Goal: Information Seeking & Learning: Learn about a topic

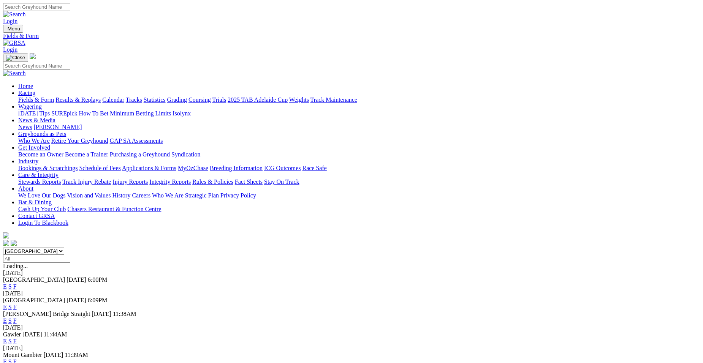
click at [17, 359] on link "F" at bounding box center [14, 362] width 3 height 6
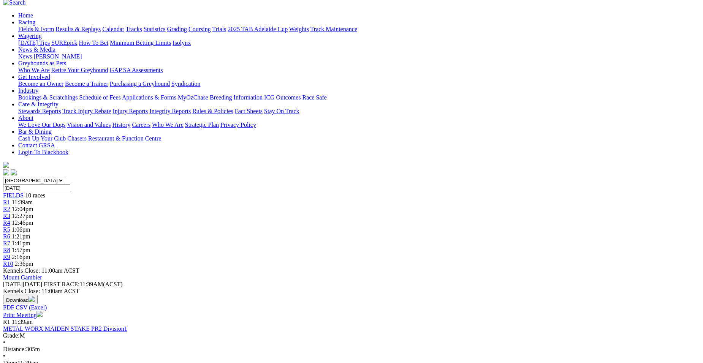
scroll to position [81, 0]
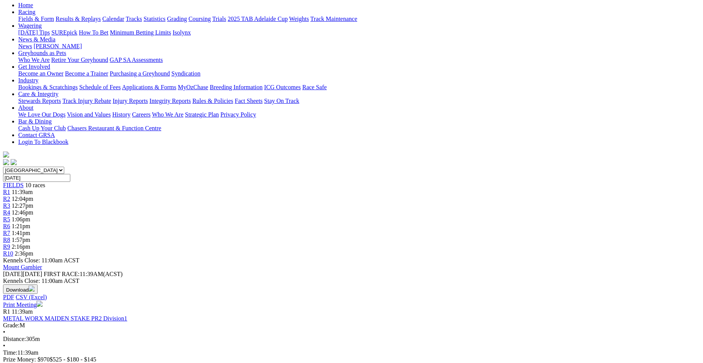
click at [43, 302] on link "Print Meeting" at bounding box center [23, 305] width 40 height 6
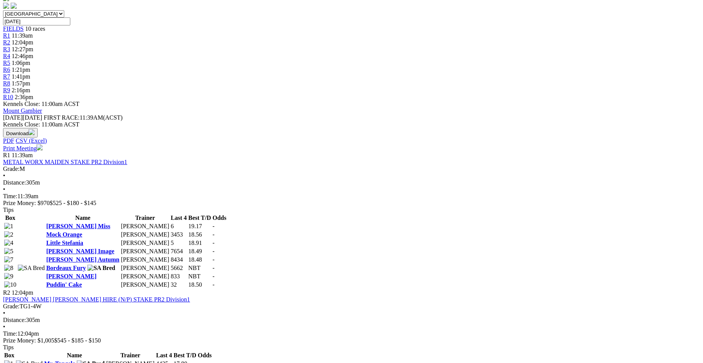
scroll to position [248, 0]
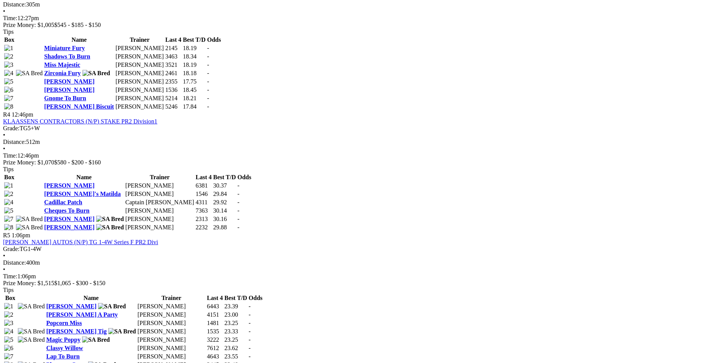
scroll to position [692, 0]
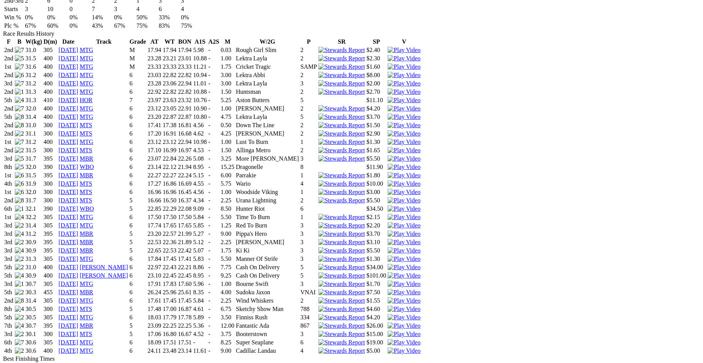
scroll to position [541, 0]
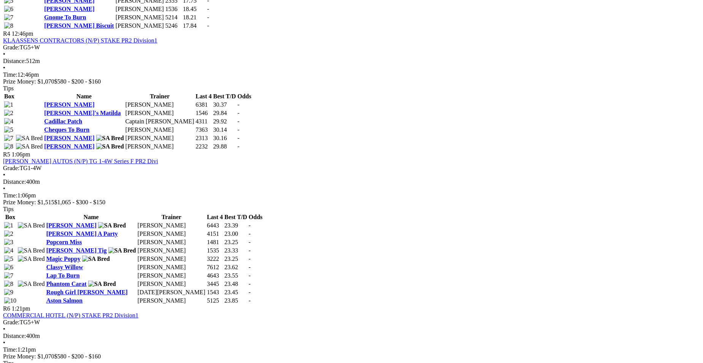
scroll to position [799, 0]
